Goal: Information Seeking & Learning: Learn about a topic

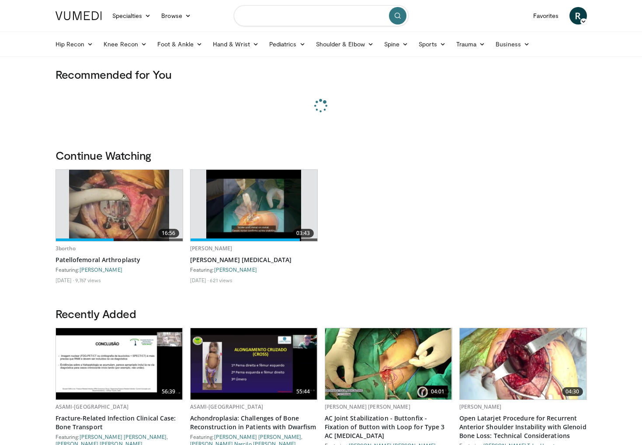
click at [281, 22] on input "Search topics, interventions" at bounding box center [321, 15] width 175 height 21
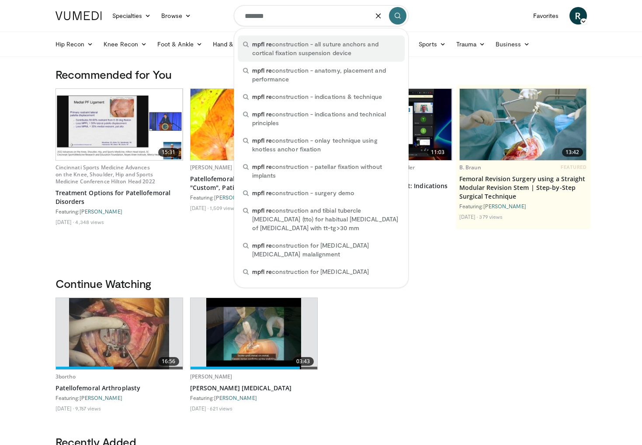
type input "**********"
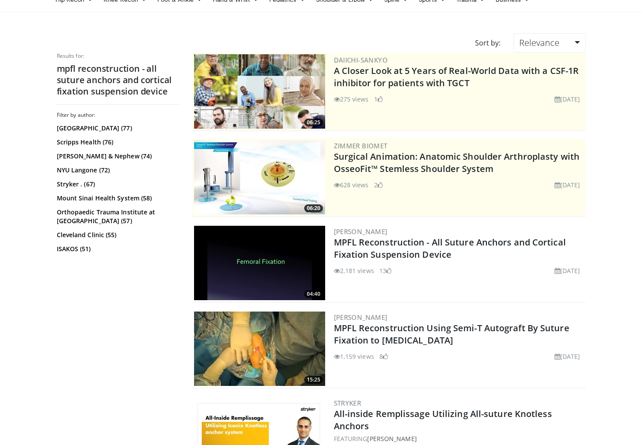
scroll to position [50, 0]
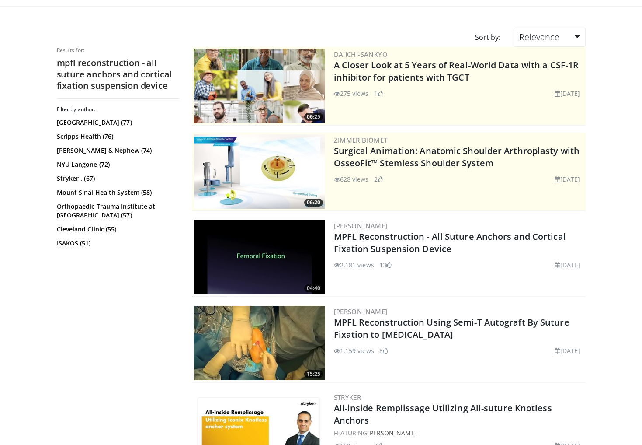
click at [292, 326] on img at bounding box center [259, 343] width 131 height 74
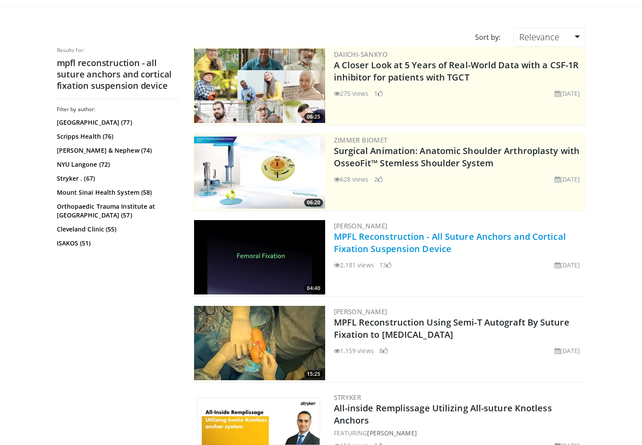
click at [400, 238] on link "MPFL Reconstruction - All Suture Anchors and Cortical Fixation Suspension Device" at bounding box center [450, 242] width 232 height 24
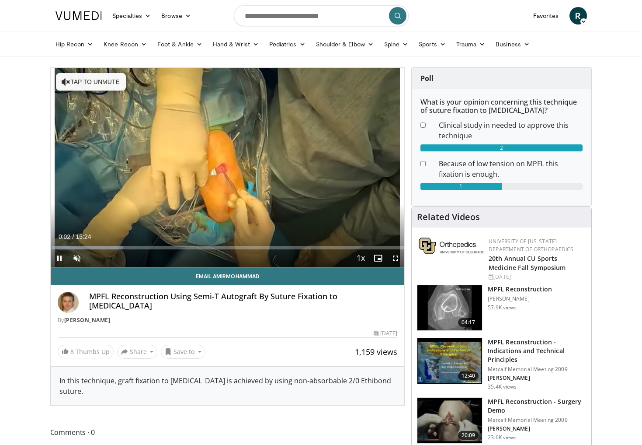
click at [393, 259] on span "Video Player" at bounding box center [395, 257] width 17 height 17
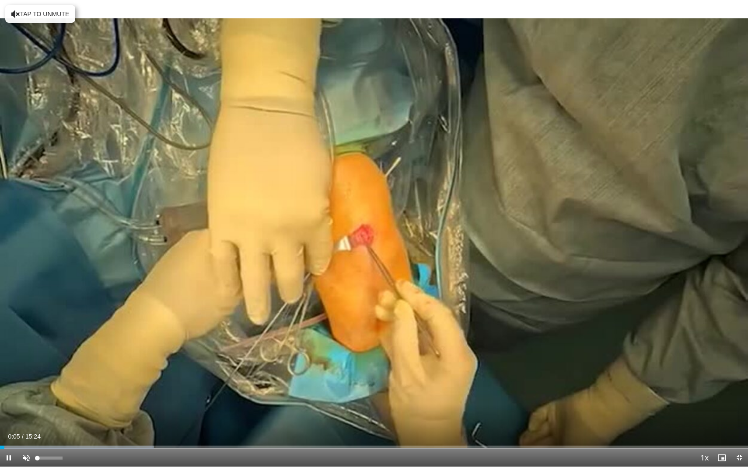
click at [29, 444] on span "Video Player" at bounding box center [25, 457] width 17 height 17
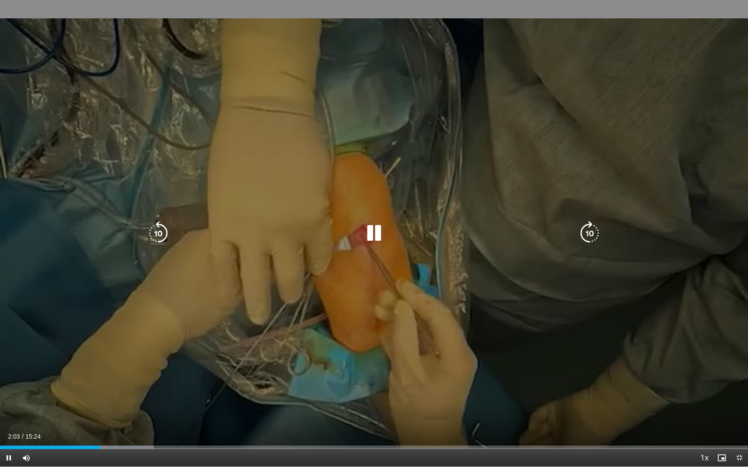
click at [591, 237] on icon "Video Player" at bounding box center [589, 233] width 24 height 24
click at [589, 238] on icon "Video Player" at bounding box center [589, 233] width 24 height 24
click at [590, 236] on icon "Video Player" at bounding box center [589, 233] width 24 height 24
click at [596, 237] on icon "Video Player" at bounding box center [589, 233] width 24 height 24
click at [589, 234] on icon "Video Player" at bounding box center [589, 233] width 24 height 24
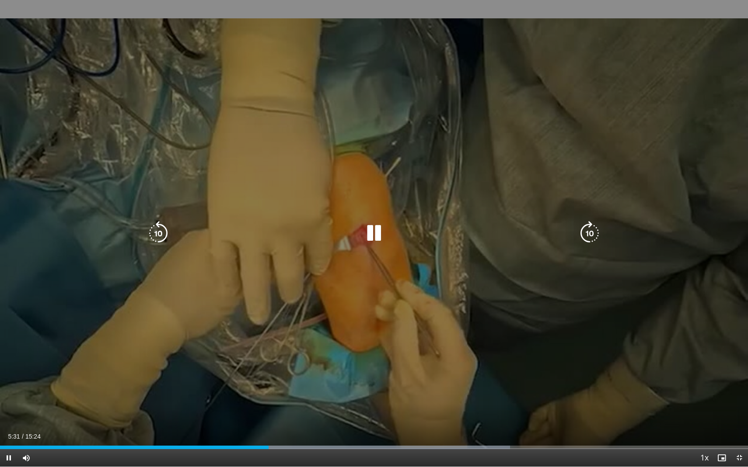
click at [588, 233] on icon "Video Player" at bounding box center [589, 233] width 24 height 24
click at [586, 238] on icon "Video Player" at bounding box center [589, 233] width 24 height 24
click at [586, 233] on icon "Video Player" at bounding box center [589, 233] width 24 height 24
click at [164, 233] on icon "Video Player" at bounding box center [158, 233] width 24 height 24
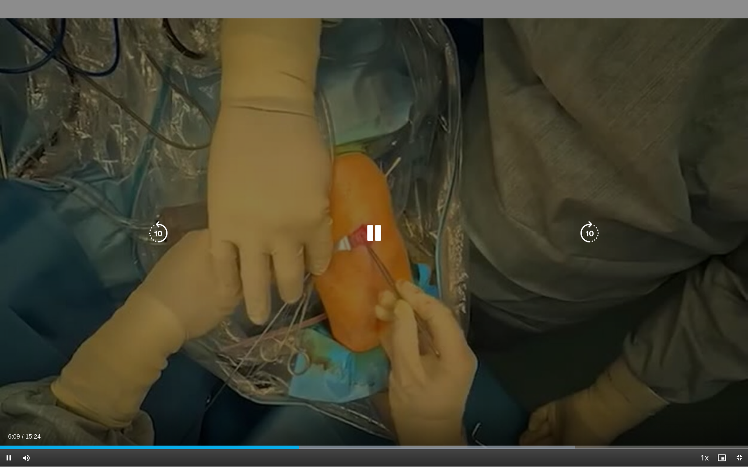
click at [164, 233] on icon "Video Player" at bounding box center [158, 233] width 24 height 24
click at [593, 237] on icon "Video Player" at bounding box center [589, 233] width 24 height 24
click at [589, 230] on icon "Video Player" at bounding box center [589, 233] width 24 height 24
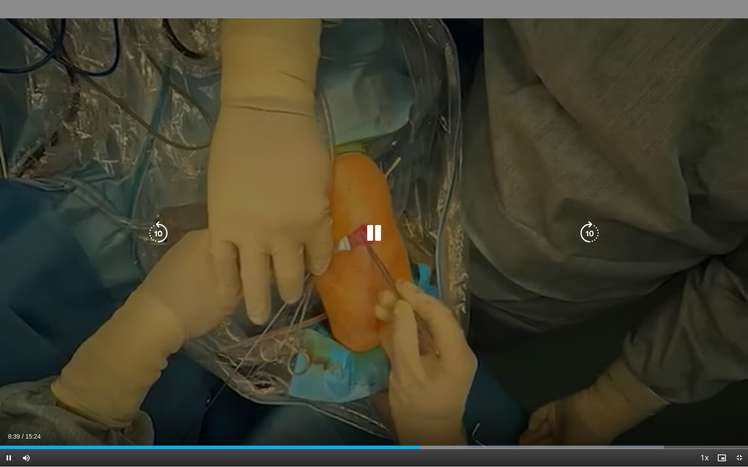
click at [590, 229] on icon "Video Player" at bounding box center [589, 233] width 24 height 24
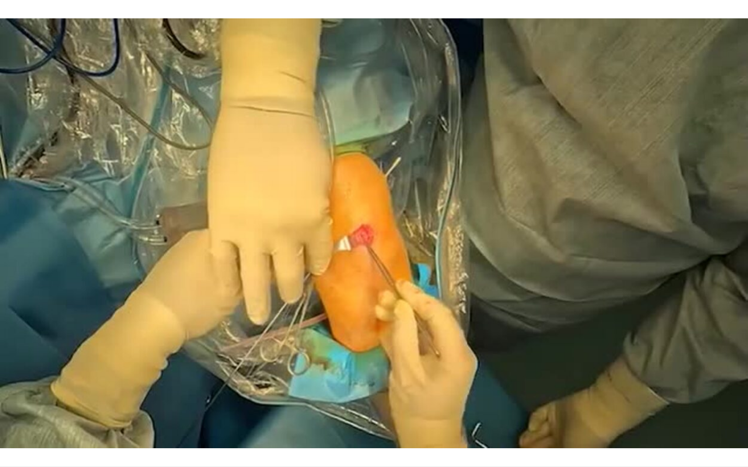
click at [589, 232] on div "10 seconds Tap to unmute" at bounding box center [374, 233] width 748 height 467
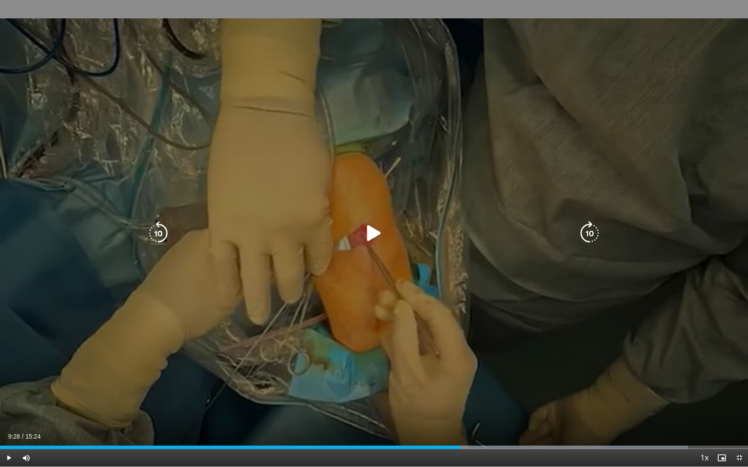
click at [589, 239] on icon "Video Player" at bounding box center [589, 233] width 24 height 24
click at [375, 235] on icon "Video Player" at bounding box center [374, 233] width 24 height 24
click at [596, 233] on icon "Video Player" at bounding box center [589, 233] width 24 height 24
click at [587, 234] on icon "Video Player" at bounding box center [589, 233] width 24 height 24
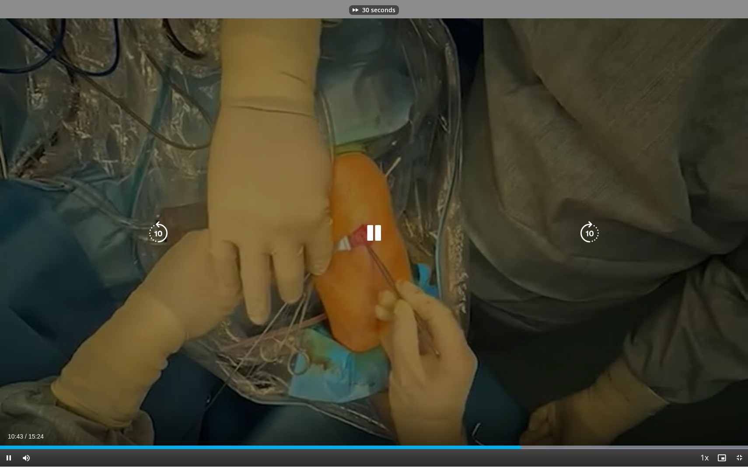
click at [587, 234] on icon "Video Player" at bounding box center [589, 233] width 24 height 24
click at [588, 236] on icon "Video Player" at bounding box center [589, 233] width 24 height 24
click at [587, 234] on icon "Video Player" at bounding box center [589, 233] width 24 height 24
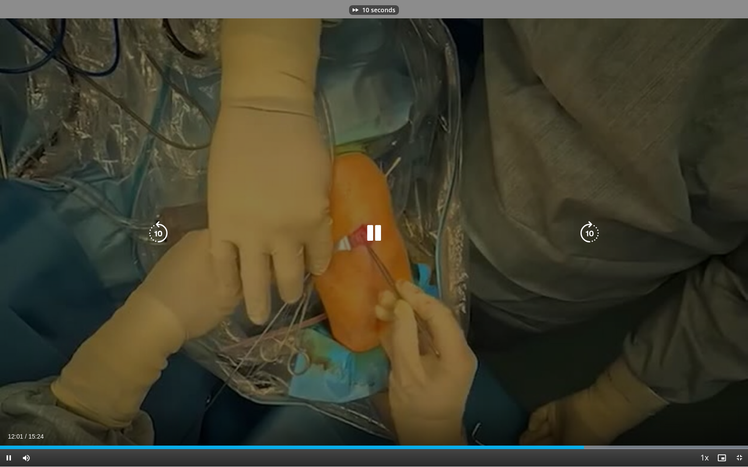
click at [588, 234] on icon "Video Player" at bounding box center [589, 233] width 24 height 24
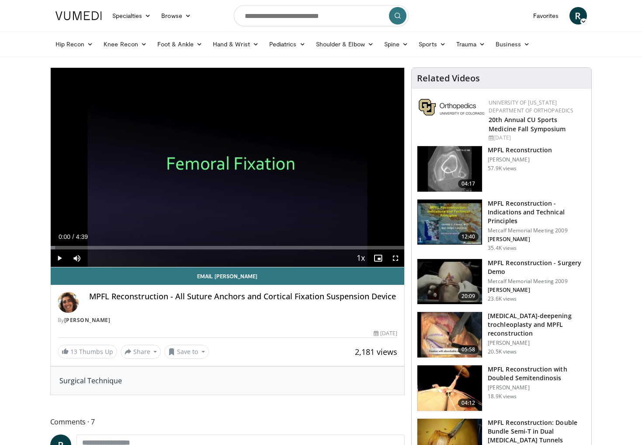
click at [398, 258] on span "Video Player" at bounding box center [395, 257] width 17 height 17
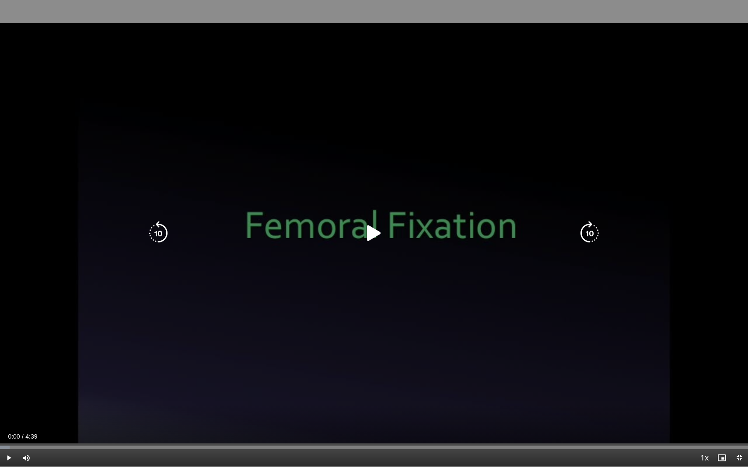
click at [376, 236] on icon "Video Player" at bounding box center [374, 233] width 24 height 24
click at [585, 229] on icon "Video Player" at bounding box center [589, 233] width 24 height 24
click at [588, 237] on icon "Video Player" at bounding box center [589, 233] width 24 height 24
click at [586, 237] on icon "Video Player" at bounding box center [589, 233] width 24 height 24
click at [591, 236] on icon "Video Player" at bounding box center [589, 233] width 24 height 24
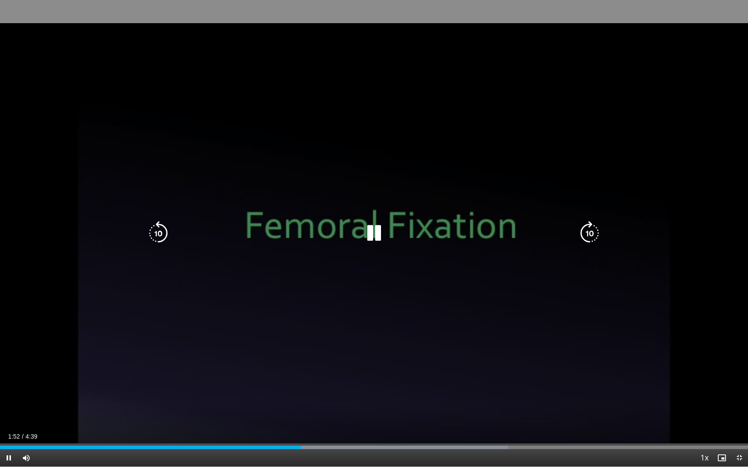
click at [593, 239] on icon "Video Player" at bounding box center [589, 233] width 24 height 24
click at [595, 238] on icon "Video Player" at bounding box center [589, 233] width 24 height 24
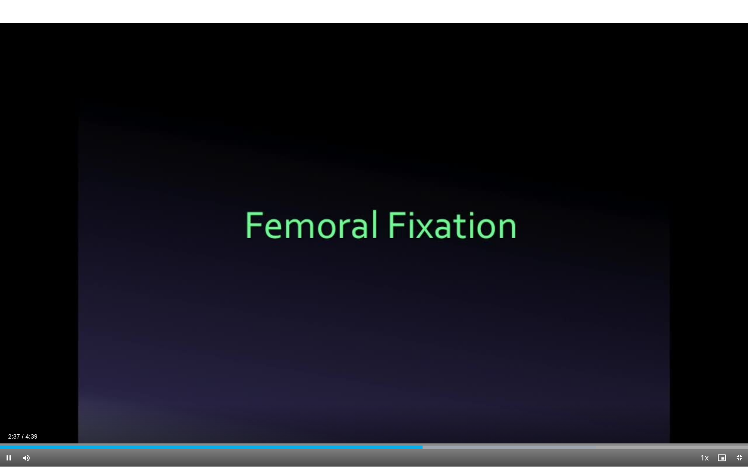
click at [595, 238] on div "10 seconds Tap to unmute" at bounding box center [374, 233] width 748 height 467
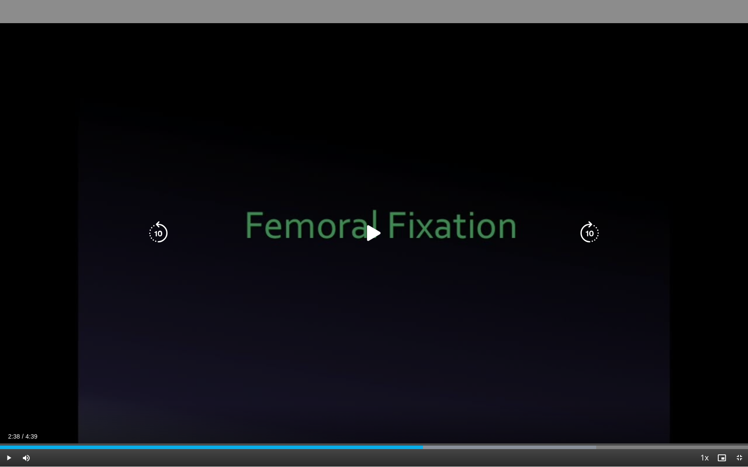
click at [594, 232] on icon "Video Player" at bounding box center [589, 233] width 24 height 24
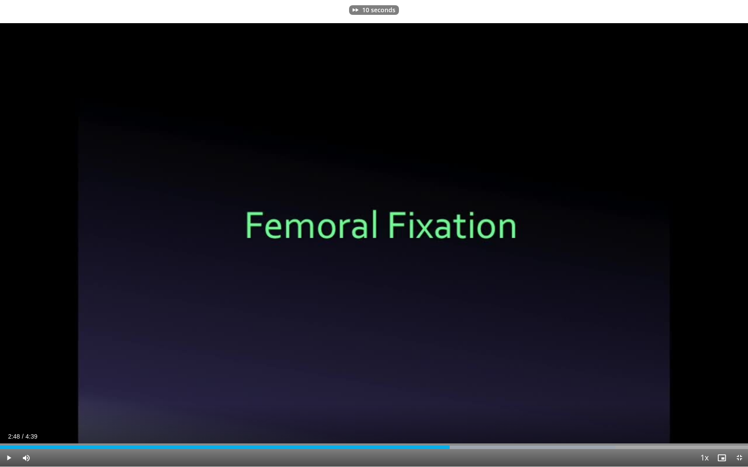
click at [9, 444] on span "Video Player" at bounding box center [8, 457] width 17 height 17
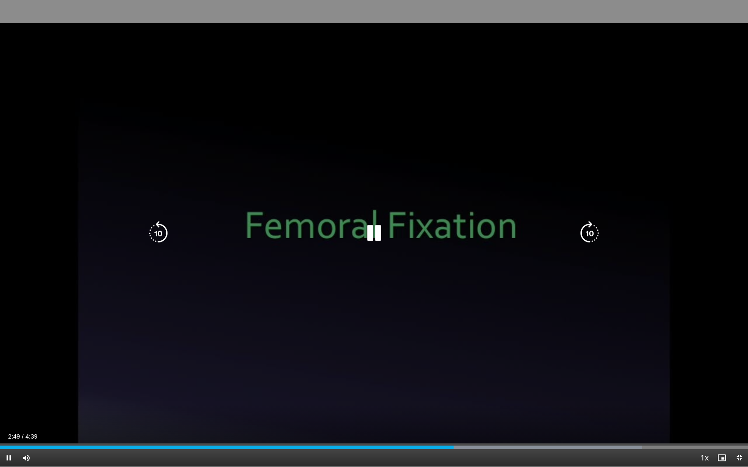
click at [594, 228] on icon "Video Player" at bounding box center [589, 233] width 24 height 24
click at [591, 238] on icon "Video Player" at bounding box center [589, 233] width 24 height 24
click at [596, 231] on icon "Video Player" at bounding box center [589, 233] width 24 height 24
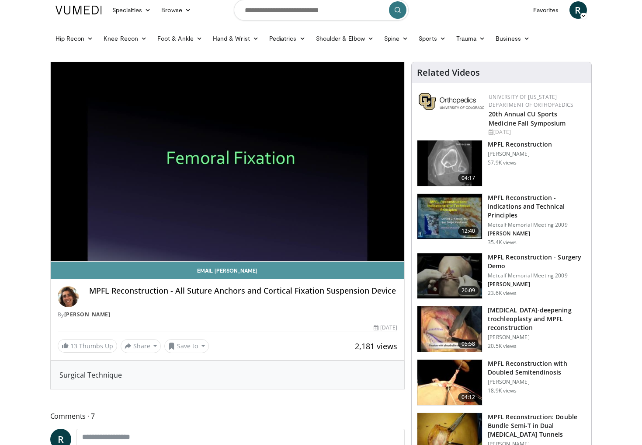
scroll to position [7, 0]
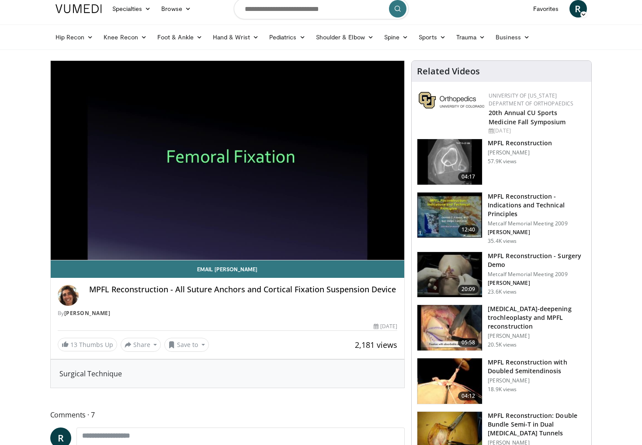
click at [508, 156] on p "[PERSON_NAME]" at bounding box center [520, 152] width 64 height 7
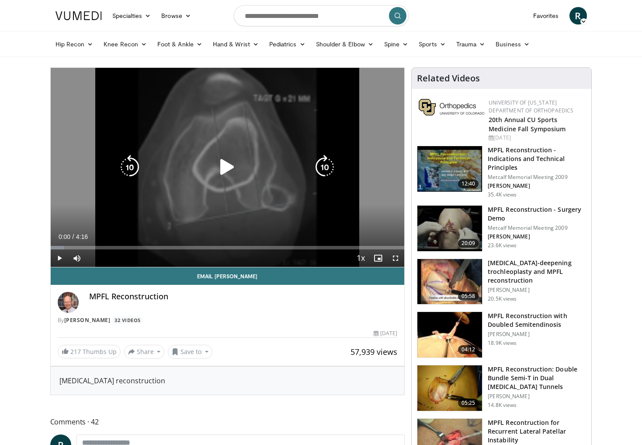
click at [223, 169] on icon "Video Player" at bounding box center [227, 167] width 24 height 24
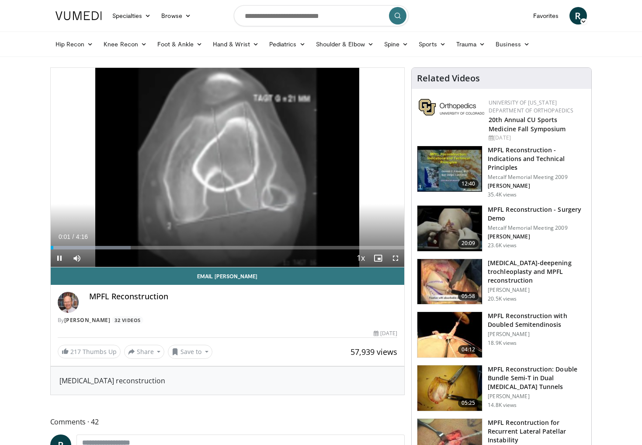
click at [397, 259] on span "Video Player" at bounding box center [395, 257] width 17 height 17
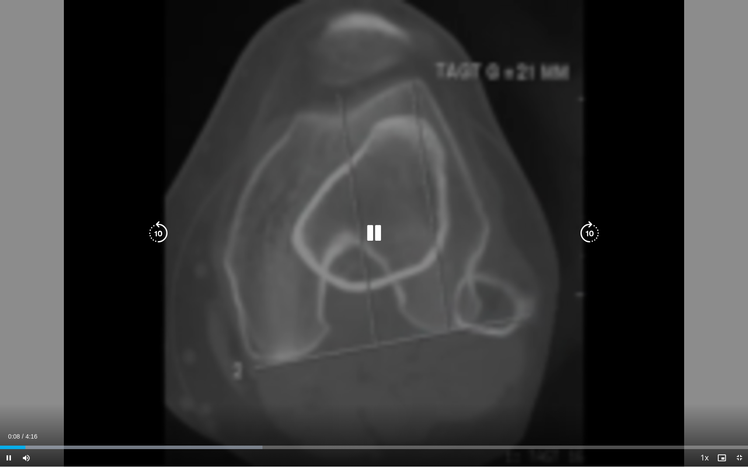
click at [588, 236] on icon "Video Player" at bounding box center [589, 233] width 24 height 24
click at [588, 238] on icon "Video Player" at bounding box center [589, 233] width 24 height 24
click at [155, 231] on icon "Video Player" at bounding box center [158, 233] width 24 height 24
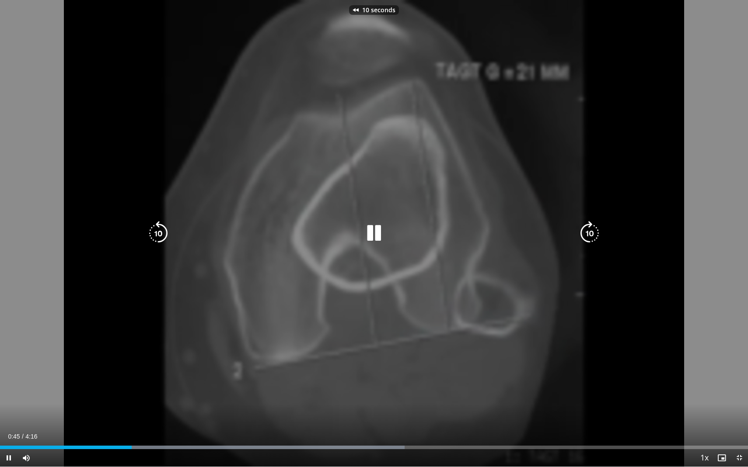
click at [155, 231] on icon "Video Player" at bounding box center [158, 233] width 24 height 24
click at [592, 233] on icon "Video Player" at bounding box center [589, 233] width 24 height 24
click at [594, 233] on icon "Video Player" at bounding box center [589, 233] width 24 height 24
click at [593, 231] on icon "Video Player" at bounding box center [589, 233] width 24 height 24
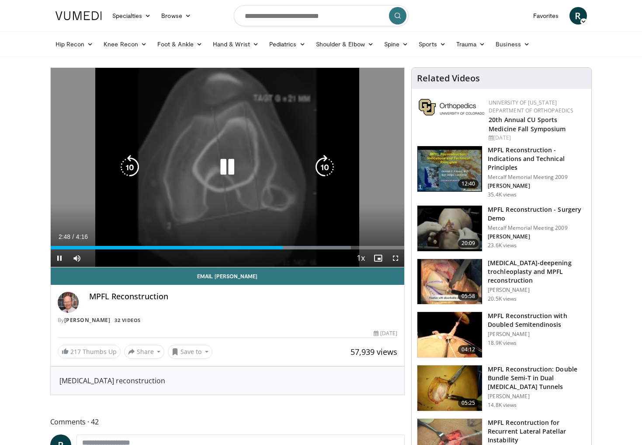
click at [235, 177] on icon "Video Player" at bounding box center [227, 167] width 24 height 24
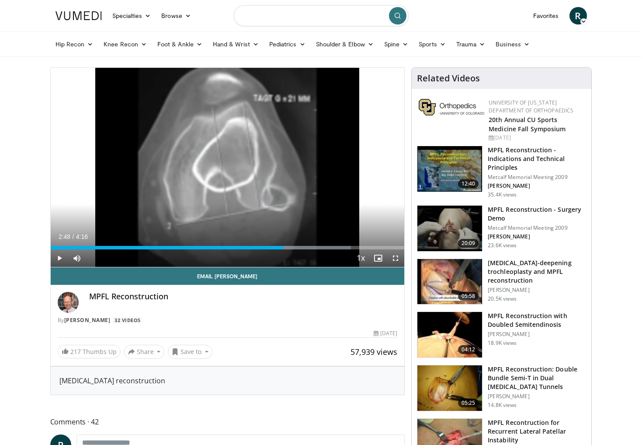
click at [300, 16] on input "Search topics, interventions" at bounding box center [321, 15] width 175 height 21
type input "**********"
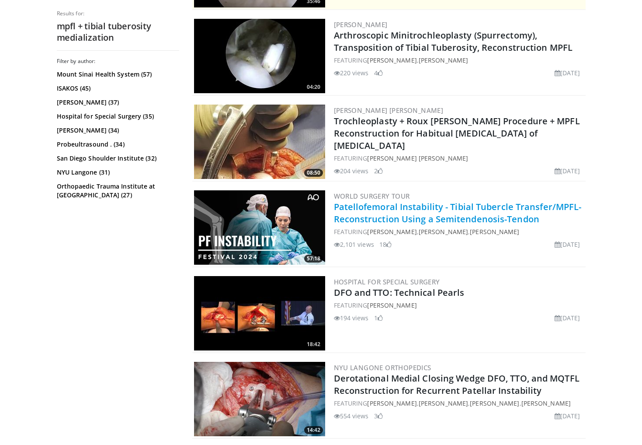
scroll to position [254, 0]
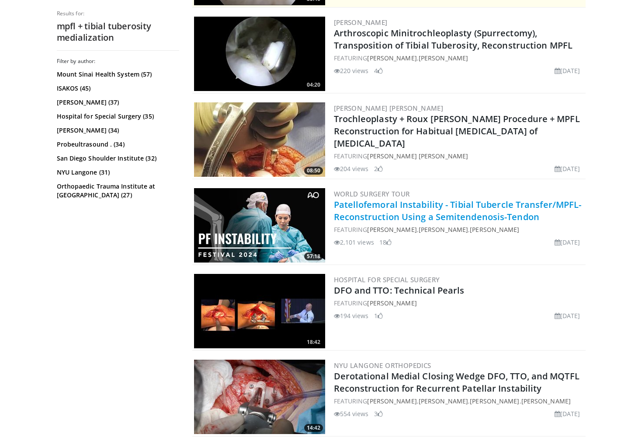
click at [407, 214] on link "Patellofemoral Instability - Tibial Tubercle Transfer/MPFL-Reconstruction Using…" at bounding box center [458, 210] width 248 height 24
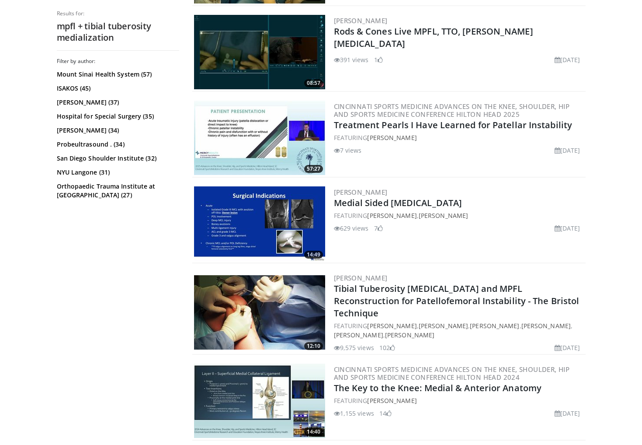
scroll to position [770, 0]
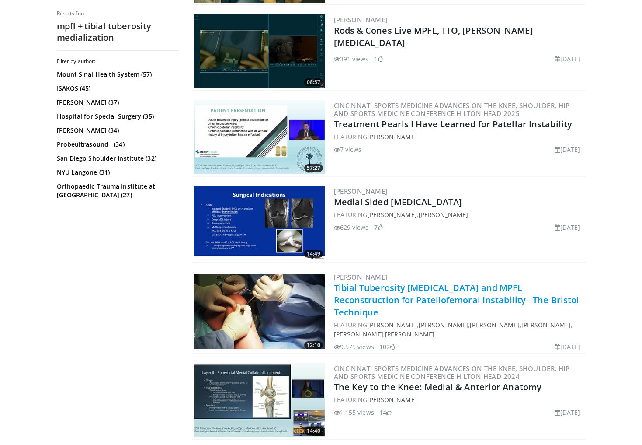
click at [402, 294] on link "Tibial Tuberosity [MEDICAL_DATA] and MPFL Reconstruction for Patellofemoral Ins…" at bounding box center [457, 300] width 246 height 36
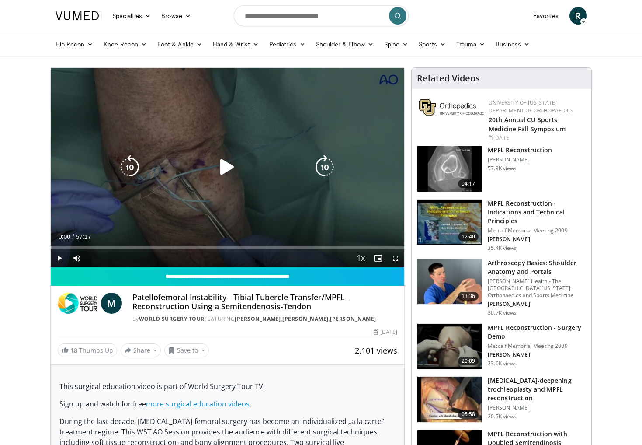
click at [223, 167] on icon "Video Player" at bounding box center [227, 167] width 24 height 24
click at [327, 167] on icon "Video Player" at bounding box center [325, 167] width 24 height 24
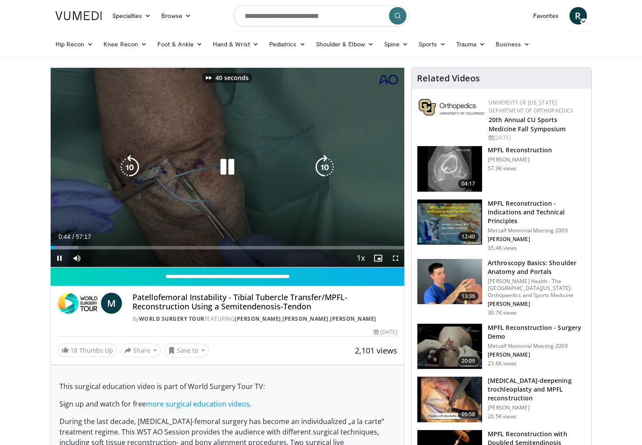
click at [327, 167] on icon "Video Player" at bounding box center [325, 167] width 24 height 24
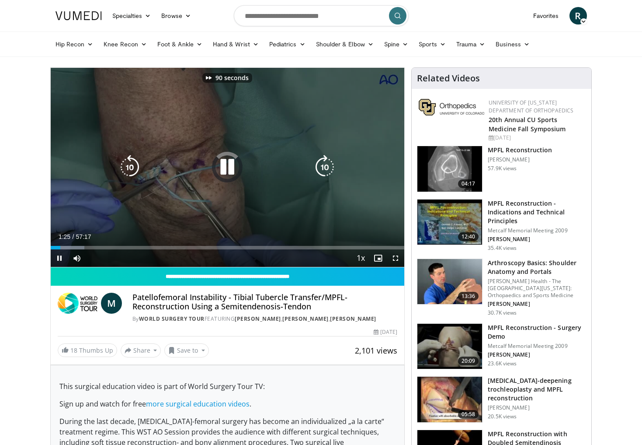
click at [327, 167] on icon "Video Player" at bounding box center [325, 167] width 24 height 24
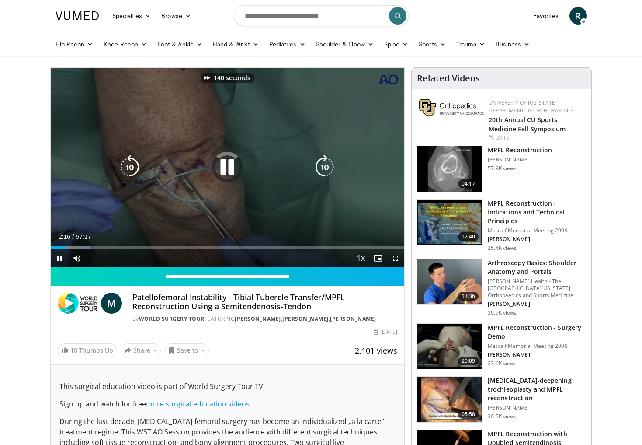
click at [327, 167] on icon "Video Player" at bounding box center [325, 167] width 24 height 24
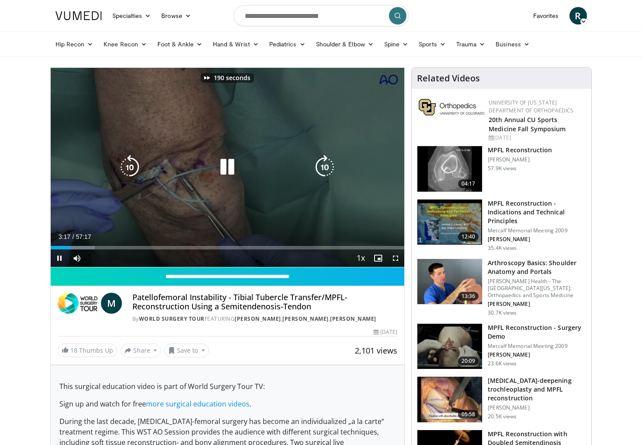
click at [327, 167] on icon "Video Player" at bounding box center [325, 167] width 24 height 24
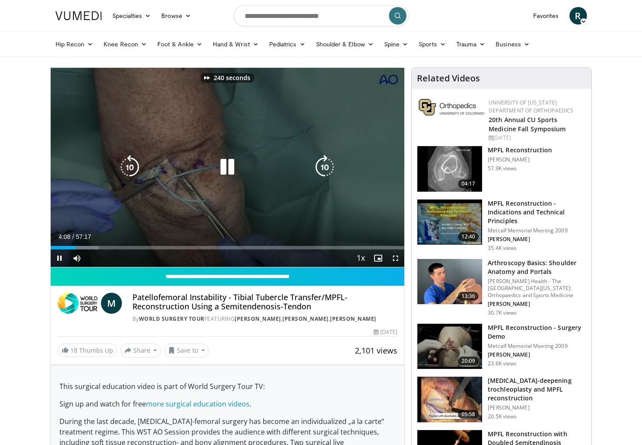
click at [327, 167] on icon "Video Player" at bounding box center [325, 167] width 24 height 24
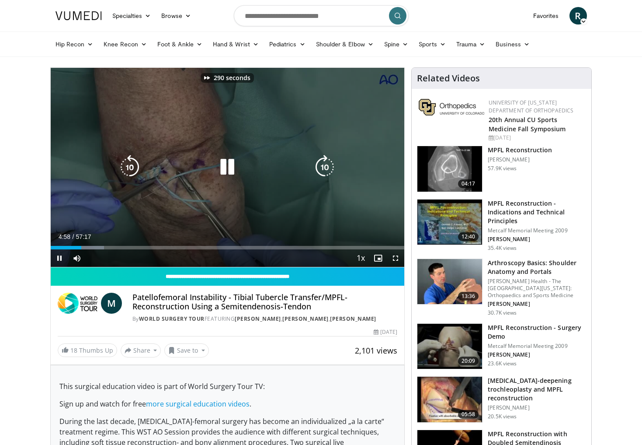
click at [327, 167] on icon "Video Player" at bounding box center [325, 167] width 24 height 24
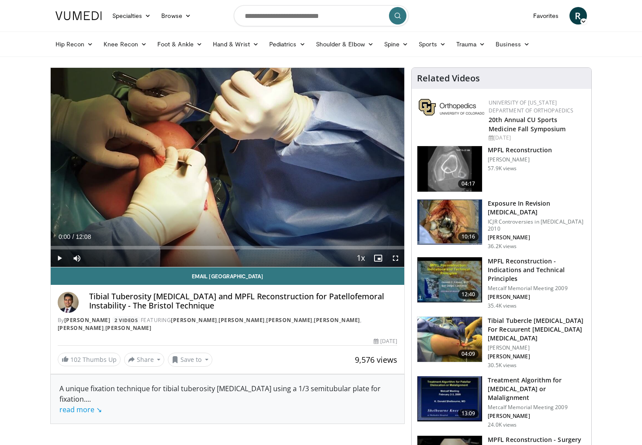
click at [393, 259] on span "Video Player" at bounding box center [395, 257] width 17 height 17
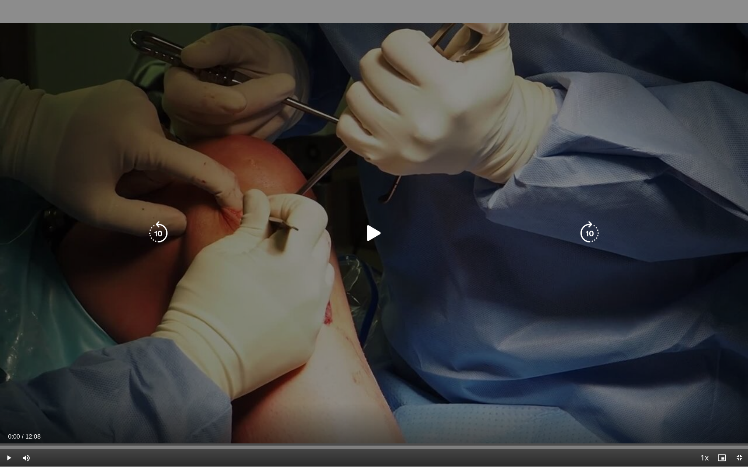
click at [378, 228] on icon "Video Player" at bounding box center [374, 233] width 24 height 24
click at [588, 227] on icon "Video Player" at bounding box center [589, 233] width 24 height 24
click at [579, 231] on icon "Video Player" at bounding box center [589, 233] width 24 height 24
click at [591, 234] on icon "Video Player" at bounding box center [589, 233] width 24 height 24
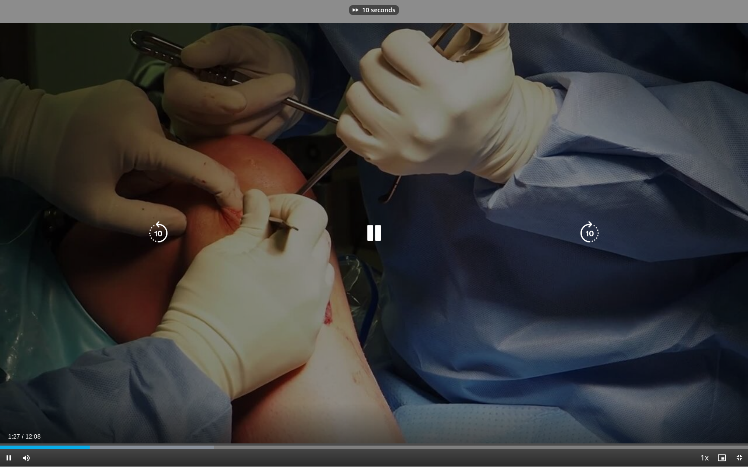
click at [588, 237] on icon "Video Player" at bounding box center [589, 233] width 24 height 24
click at [592, 234] on icon "Video Player" at bounding box center [589, 233] width 24 height 24
click at [372, 240] on icon "Video Player" at bounding box center [374, 233] width 24 height 24
click at [373, 234] on icon "Video Player" at bounding box center [374, 233] width 24 height 24
click at [596, 240] on icon "Video Player" at bounding box center [589, 233] width 24 height 24
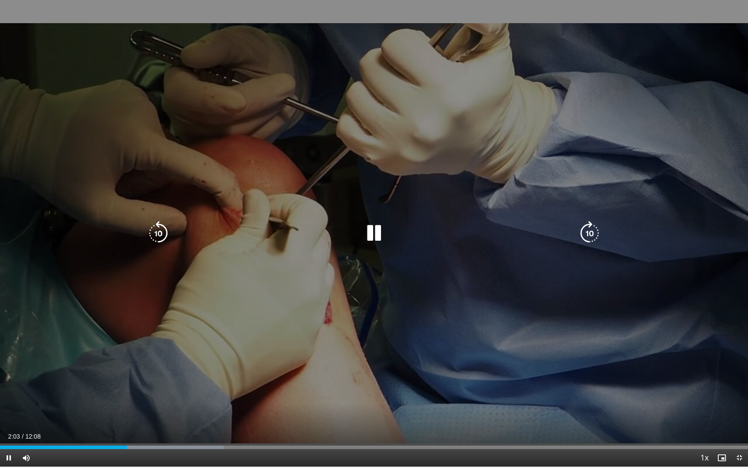
click at [589, 239] on icon "Video Player" at bounding box center [589, 233] width 24 height 24
click at [587, 239] on icon "Video Player" at bounding box center [589, 233] width 24 height 24
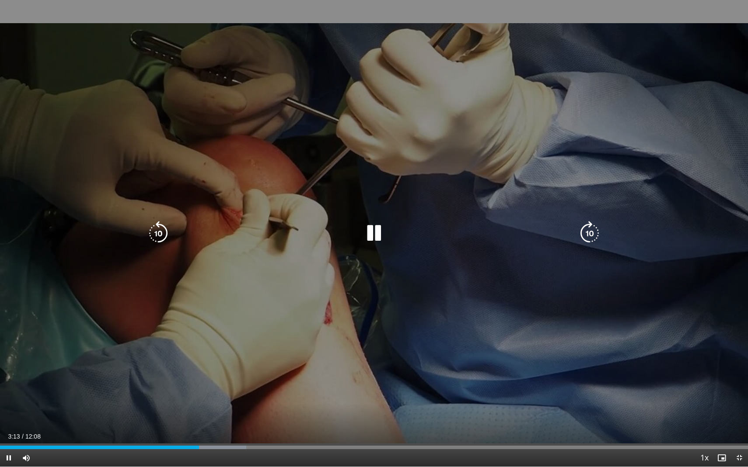
click at [588, 236] on icon "Video Player" at bounding box center [589, 233] width 24 height 24
click at [589, 236] on icon "Video Player" at bounding box center [589, 233] width 24 height 24
click at [587, 240] on icon "Video Player" at bounding box center [589, 233] width 24 height 24
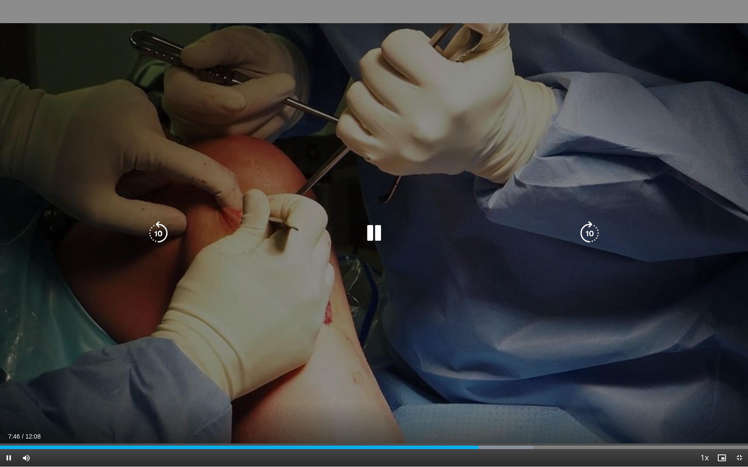
click at [592, 239] on icon "Video Player" at bounding box center [589, 233] width 24 height 24
click at [590, 238] on icon "Video Player" at bounding box center [589, 233] width 24 height 24
click at [589, 233] on icon "Video Player" at bounding box center [589, 233] width 24 height 24
click at [159, 238] on icon "Video Player" at bounding box center [158, 233] width 24 height 24
click at [590, 231] on icon "Video Player" at bounding box center [589, 233] width 24 height 24
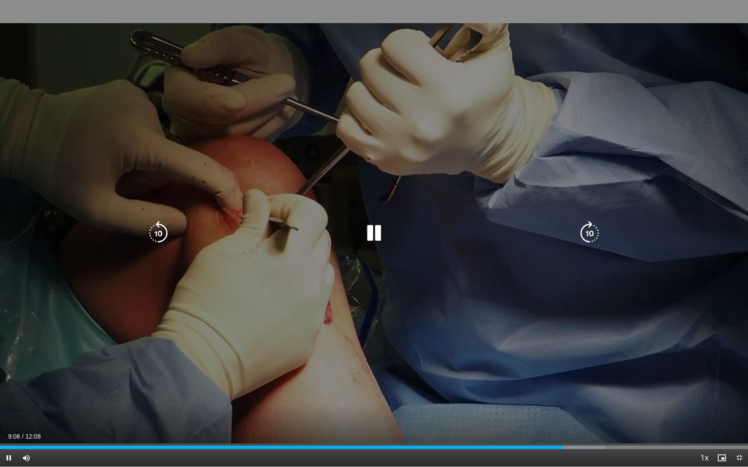
click at [594, 233] on icon "Video Player" at bounding box center [589, 233] width 24 height 24
click at [595, 235] on icon "Video Player" at bounding box center [589, 233] width 24 height 24
click at [595, 236] on icon "Video Player" at bounding box center [589, 233] width 24 height 24
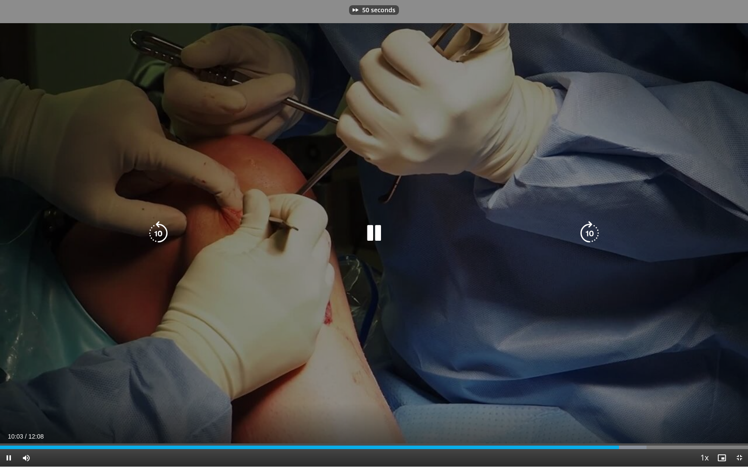
click at [595, 236] on icon "Video Player" at bounding box center [589, 233] width 24 height 24
click at [596, 236] on icon "Video Player" at bounding box center [589, 233] width 24 height 24
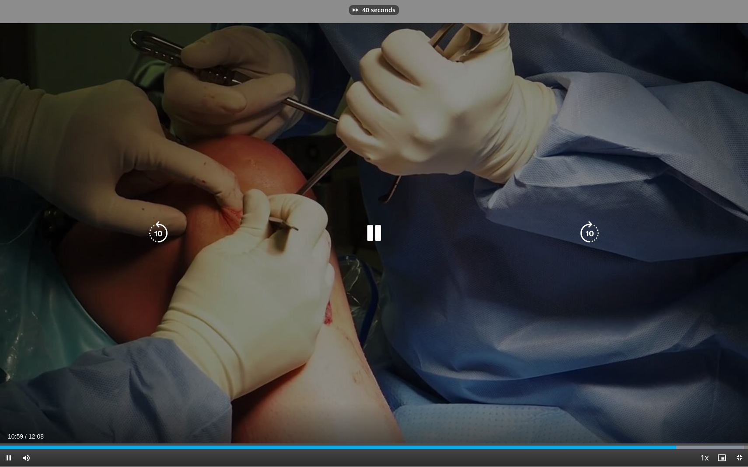
click at [597, 237] on icon "Video Player" at bounding box center [589, 233] width 24 height 24
click at [596, 237] on icon "Video Player" at bounding box center [589, 233] width 24 height 24
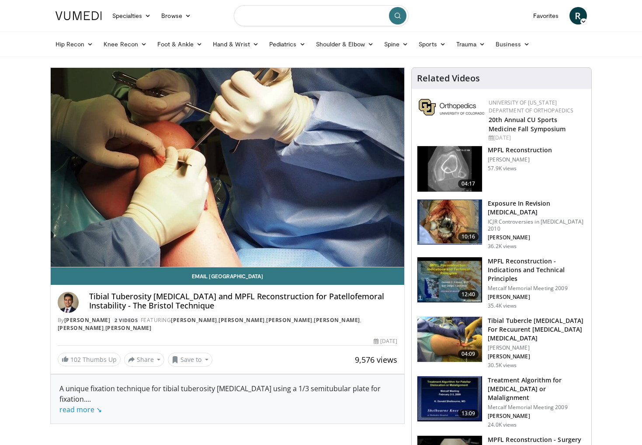
click at [303, 18] on input "Search topics, interventions" at bounding box center [321, 15] width 175 height 21
type input "**********"
click at [398, 16] on button "submit" at bounding box center [397, 15] width 17 height 17
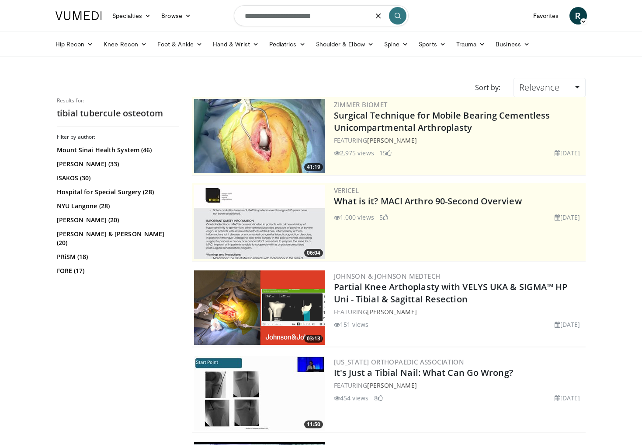
click at [338, 17] on input "**********" at bounding box center [321, 15] width 175 height 21
type input "**********"
click at [400, 14] on icon "submit" at bounding box center [397, 15] width 7 height 7
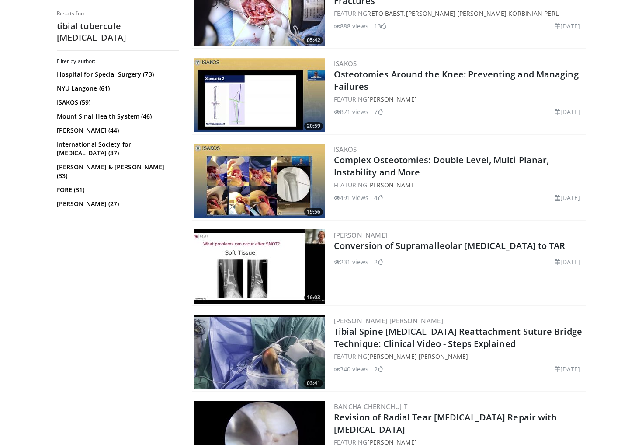
scroll to position [1333, 0]
